Goal: Task Accomplishment & Management: Complete application form

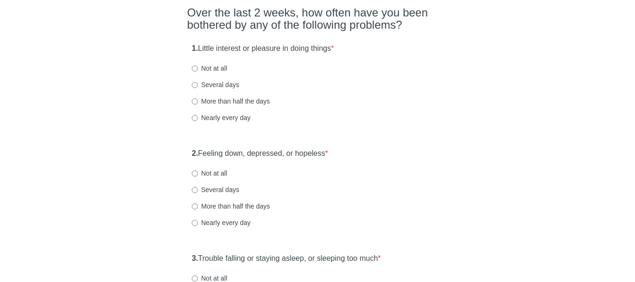
scroll to position [94, 0]
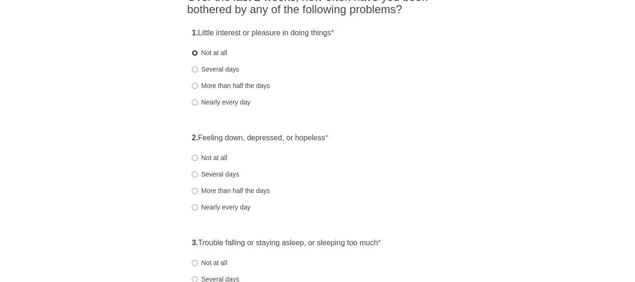
click at [196, 52] on input "Not at all" at bounding box center [195, 53] width 6 height 6
radio input "true"
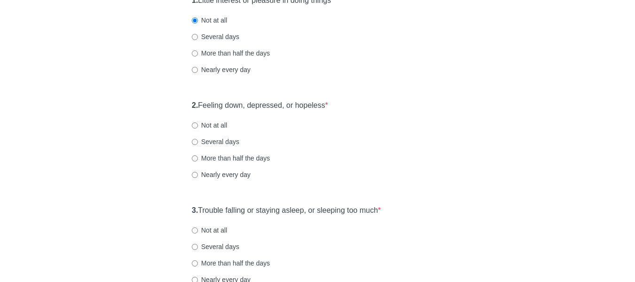
scroll to position [141, 0]
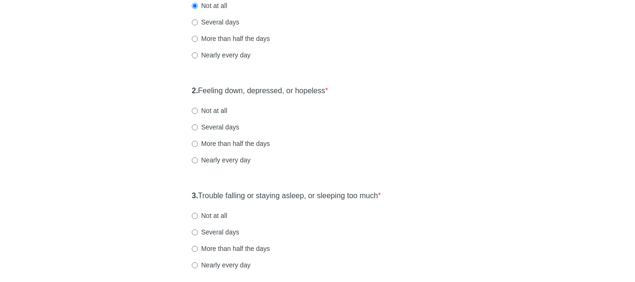
click at [189, 90] on div "2. Feeling down, depressed, or hopeless * Not at all Several days More than hal…" at bounding box center [317, 130] width 261 height 98
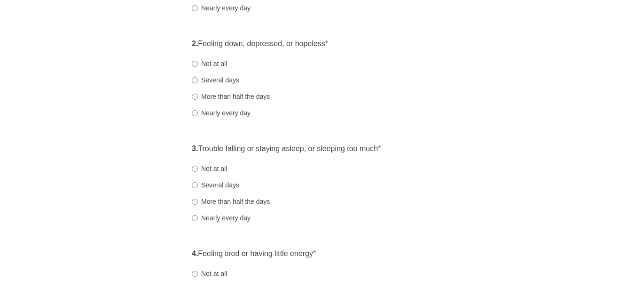
click at [193, 60] on label "Not at all" at bounding box center [209, 63] width 35 height 9
click at [193, 61] on input "Not at all" at bounding box center [195, 64] width 6 height 6
radio input "true"
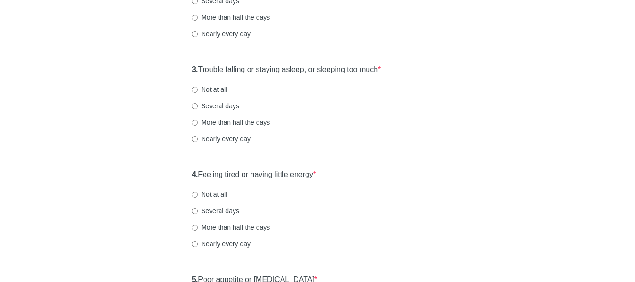
scroll to position [282, 0]
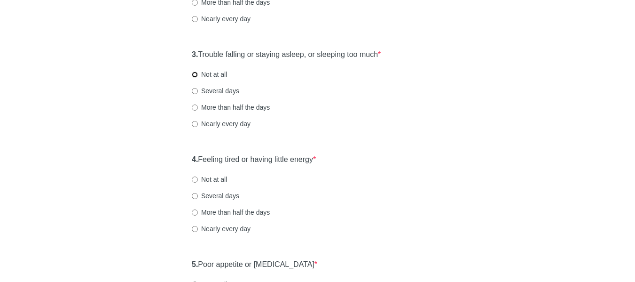
click at [195, 73] on input "Not at all" at bounding box center [195, 74] width 6 height 6
radio input "true"
click at [185, 159] on div "Patient Health Questionnaire-9 Over the last 2 weeks, how often have you been b…" at bounding box center [317, 286] width 275 height 1070
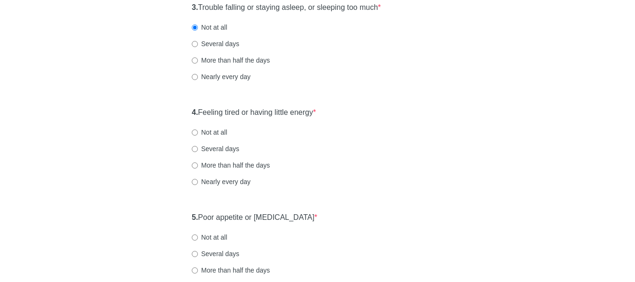
scroll to position [376, 0]
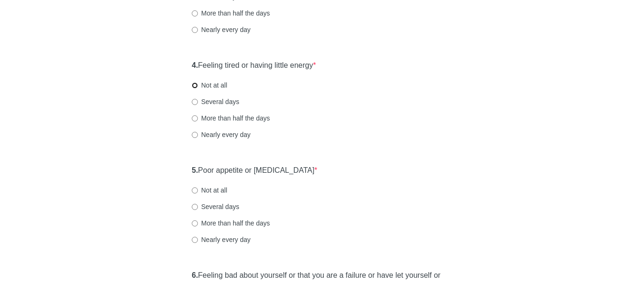
click at [193, 87] on input "Not at all" at bounding box center [195, 85] width 6 height 6
radio input "true"
click at [182, 171] on div "Patient Health Questionnaire-9 Over the last 2 weeks, how often have you been b…" at bounding box center [317, 192] width 275 height 1070
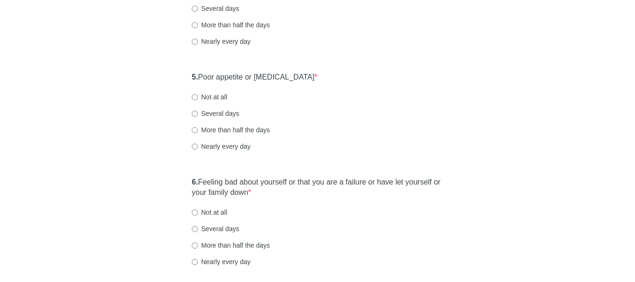
scroll to position [470, 0]
click at [195, 93] on input "Not at all" at bounding box center [195, 96] width 6 height 6
radio input "true"
click at [182, 183] on div "Patient Health Questionnaire-9 Over the last 2 weeks, how often have you been b…" at bounding box center [317, 98] width 275 height 1070
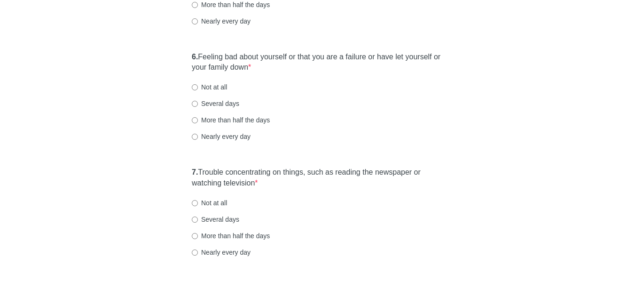
scroll to position [611, 0]
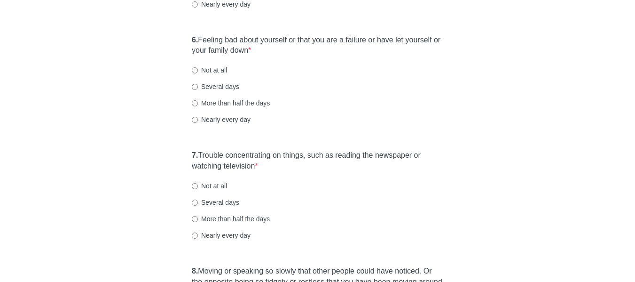
click at [196, 75] on div "6. Feeling bad about yourself or that you are a failure or have let yourself or…" at bounding box center [317, 84] width 261 height 109
click at [193, 72] on input "Not at all" at bounding box center [195, 70] width 6 height 6
radio input "true"
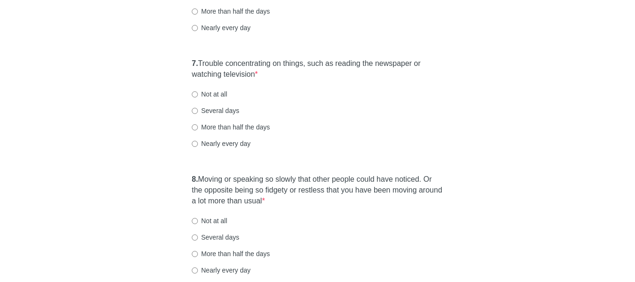
scroll to position [705, 0]
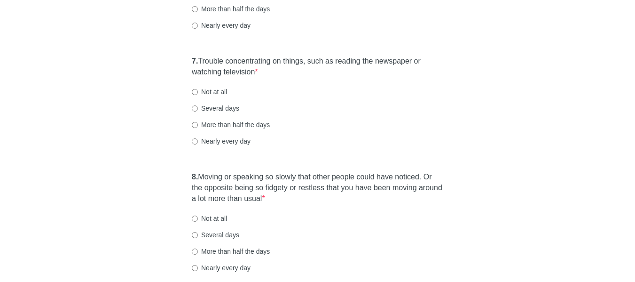
click at [189, 97] on div "7. Trouble concentrating on things, such as reading the newspaper or watching t…" at bounding box center [317, 105] width 261 height 109
click at [196, 89] on input "Not at all" at bounding box center [195, 92] width 6 height 6
radio input "true"
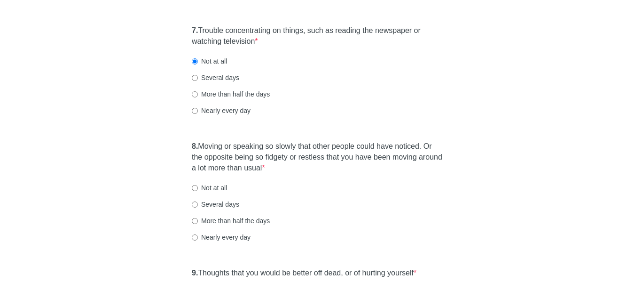
scroll to position [752, 0]
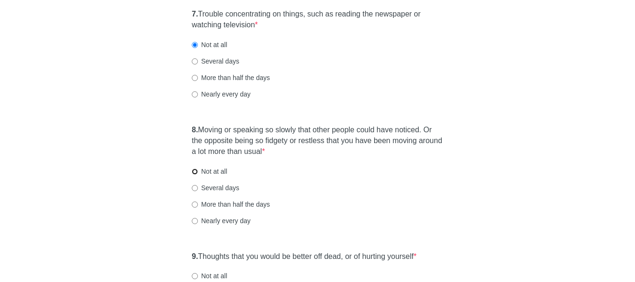
click at [194, 171] on input "Not at all" at bounding box center [195, 171] width 6 height 6
radio input "true"
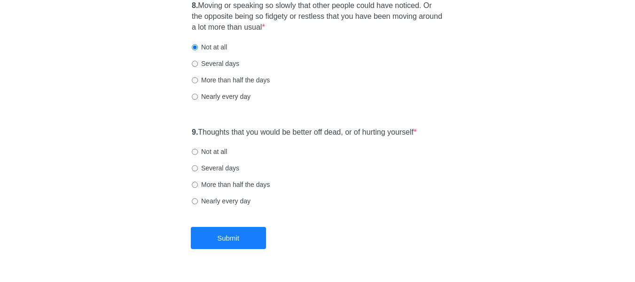
scroll to position [893, 0]
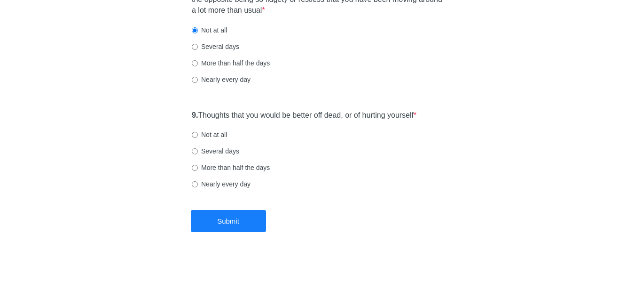
click at [198, 134] on label "Not at all" at bounding box center [209, 134] width 35 height 9
click at [198, 134] on input "Not at all" at bounding box center [195, 135] width 6 height 6
radio input "true"
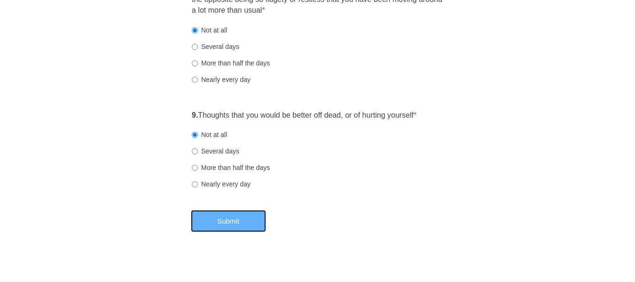
click at [236, 219] on button "Submit" at bounding box center [228, 221] width 75 height 22
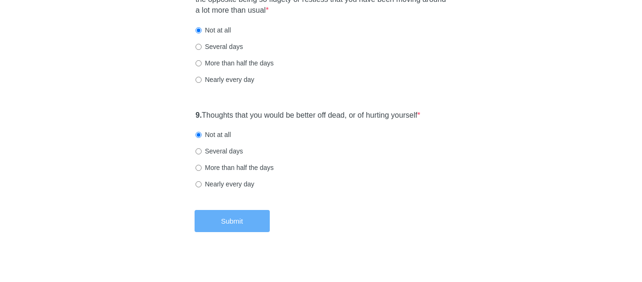
scroll to position [0, 0]
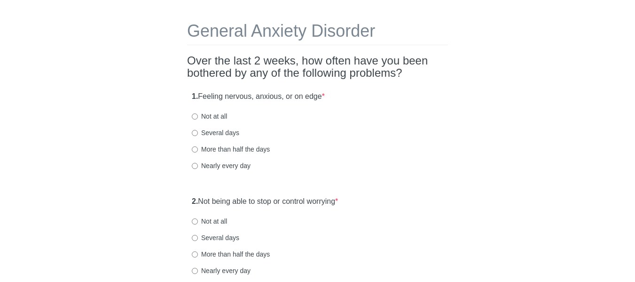
scroll to position [47, 0]
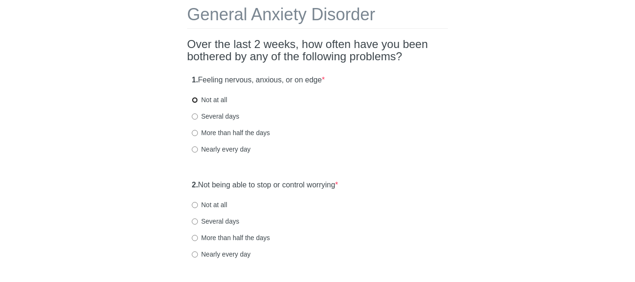
click at [194, 100] on input "Not at all" at bounding box center [195, 100] width 6 height 6
radio input "true"
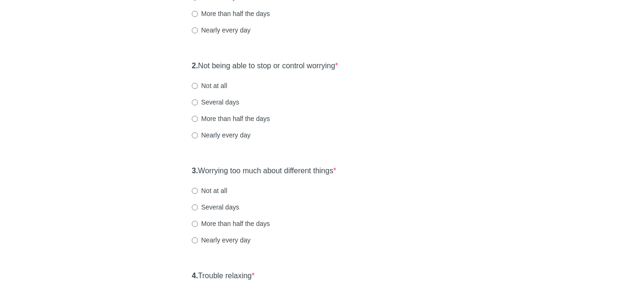
scroll to position [188, 0]
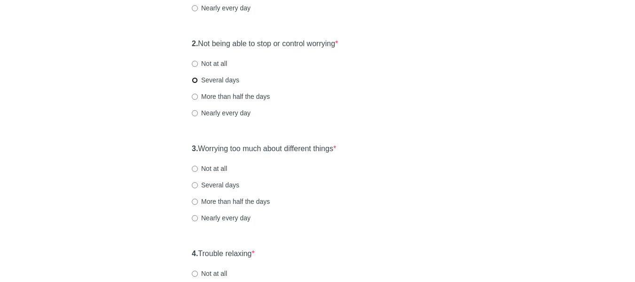
click at [193, 81] on input "Several days" at bounding box center [195, 80] width 6 height 6
radio input "true"
click at [182, 149] on div "General Anxiety Disorder Over the last 2 weeks, how often have you been bothere…" at bounding box center [317, 253] width 275 height 817
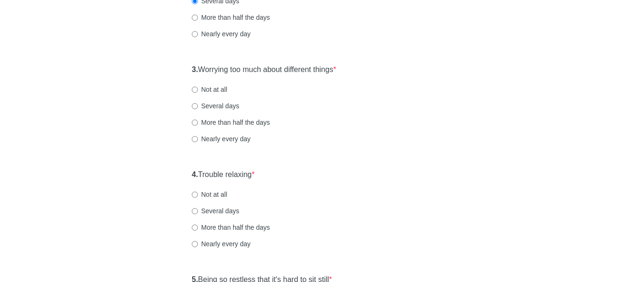
scroll to position [282, 0]
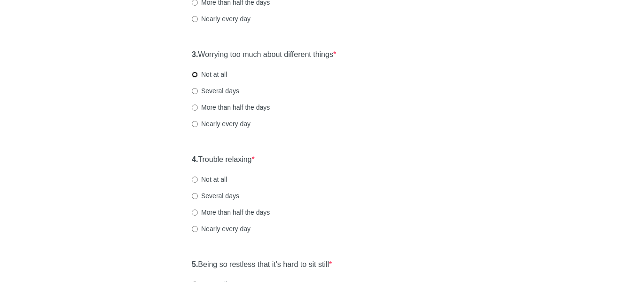
click at [195, 75] on input "Not at all" at bounding box center [195, 74] width 6 height 6
radio input "true"
click at [181, 160] on div "General Anxiety Disorder Over the last 2 weeks, how often have you been bothere…" at bounding box center [317, 159] width 275 height 817
click at [193, 93] on input "Several days" at bounding box center [195, 91] width 6 height 6
radio input "true"
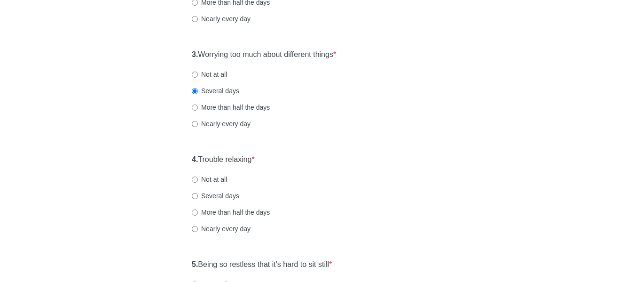
click at [184, 162] on div "General Anxiety Disorder Over the last 2 weeks, how often have you been bothere…" at bounding box center [317, 159] width 275 height 817
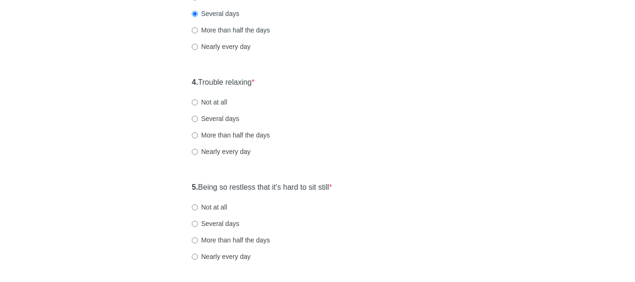
scroll to position [376, 0]
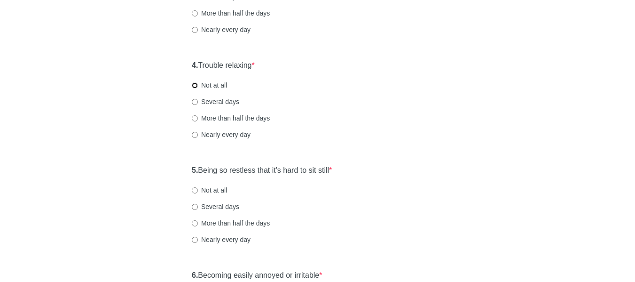
click at [194, 82] on input "Not at all" at bounding box center [195, 85] width 6 height 6
radio input "true"
click at [186, 174] on div "General Anxiety Disorder Over the last 2 weeks, how often have you been bothere…" at bounding box center [317, 65] width 275 height 817
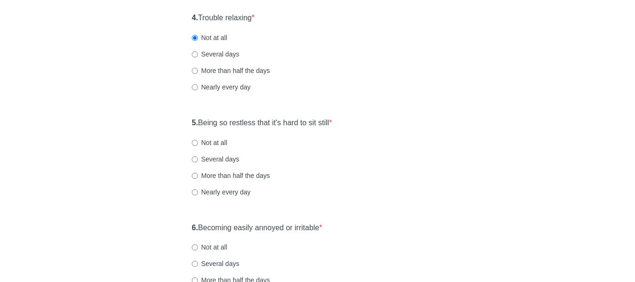
scroll to position [470, 0]
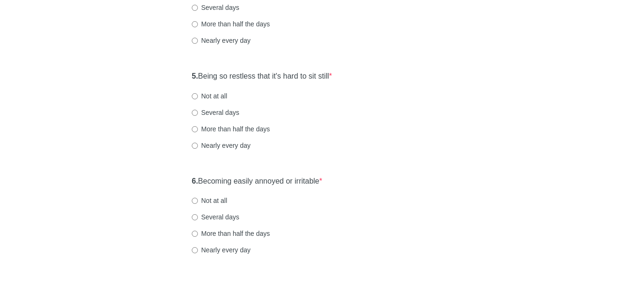
click at [191, 98] on div "5. Being so restless that it's hard to sit still * Not at all Several days More…" at bounding box center [317, 115] width 261 height 98
click at [194, 99] on label "Not at all" at bounding box center [209, 95] width 35 height 9
click at [194, 99] on input "Not at all" at bounding box center [195, 96] width 6 height 6
radio input "true"
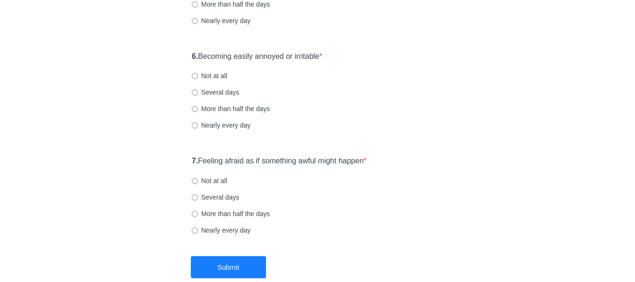
scroll to position [611, 0]
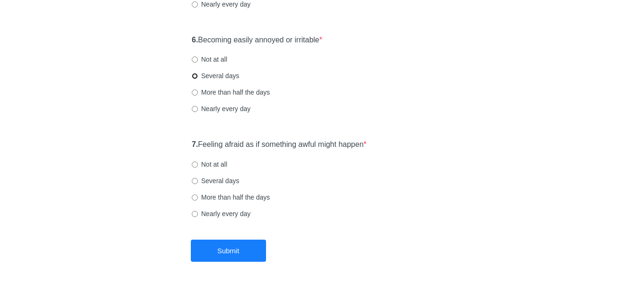
click at [195, 76] on input "Several days" at bounding box center [195, 76] width 6 height 6
radio input "true"
click at [195, 165] on input "Not at all" at bounding box center [195, 164] width 6 height 6
radio input "true"
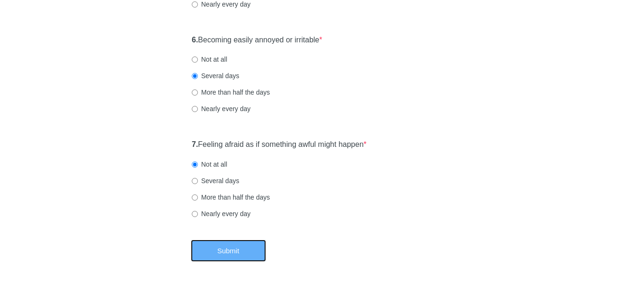
click at [229, 244] on button "Submit" at bounding box center [228, 250] width 75 height 22
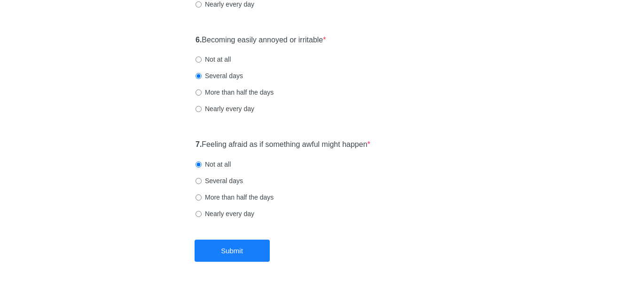
scroll to position [0, 0]
